Goal: Check status: Check status

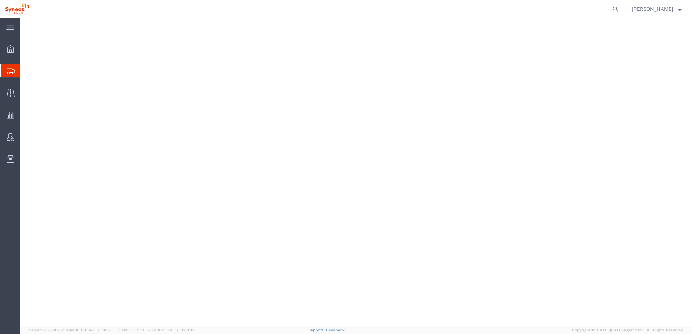
select select "LBX"
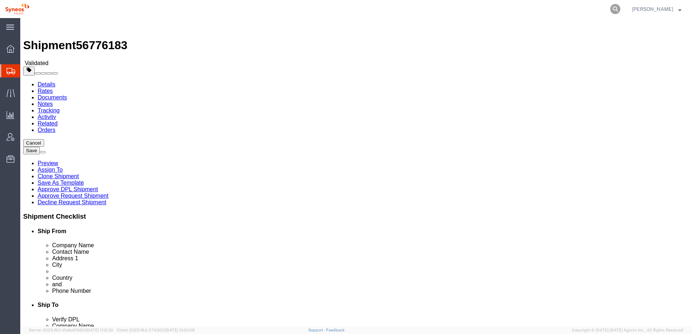
click at [620, 6] on icon at bounding box center [615, 9] width 10 height 10
paste input "392951118650"
type input "392951118650"
click at [620, 8] on icon at bounding box center [615, 9] width 10 height 10
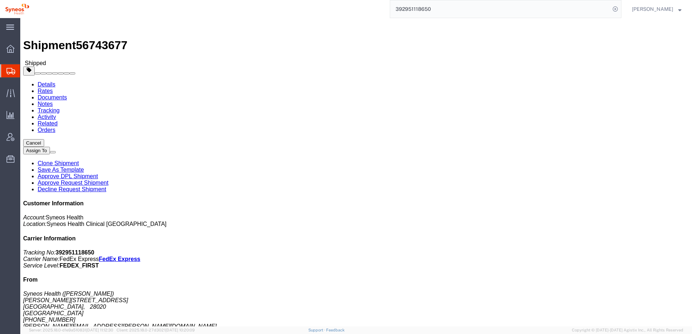
click link "Tracking"
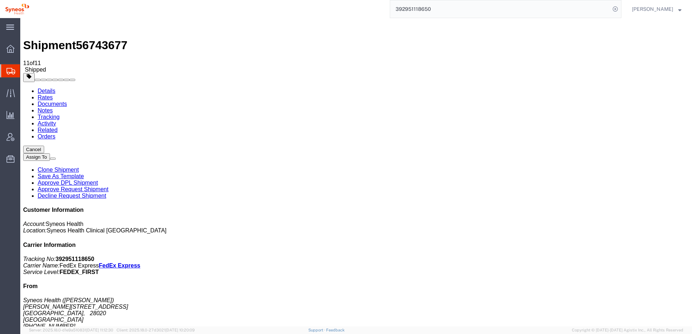
click at [56, 120] on link "Activity" at bounding box center [47, 123] width 18 height 6
click at [53, 107] on link "Notes" at bounding box center [45, 110] width 15 height 6
click at [60, 114] on link "Tracking" at bounding box center [49, 117] width 22 height 6
